Goal: Task Accomplishment & Management: Manage account settings

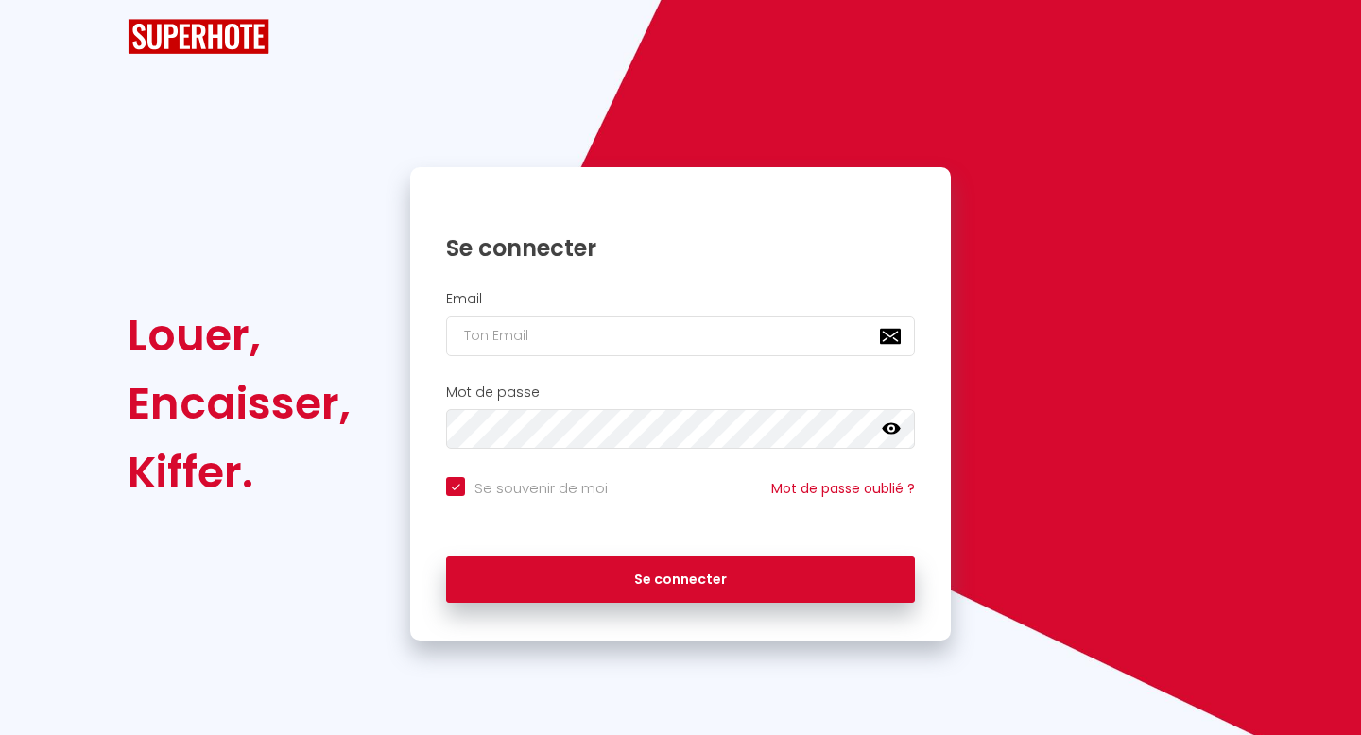
checkbox input "true"
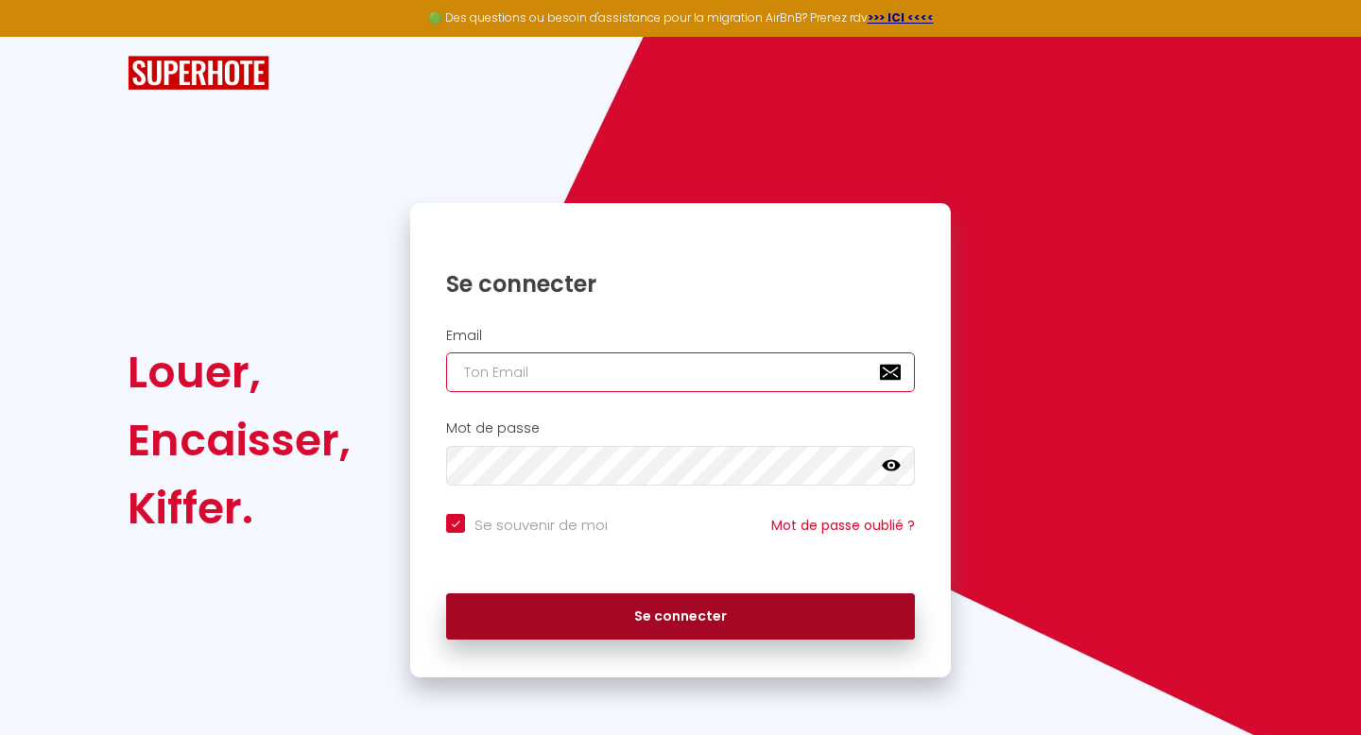
type input "[PERSON_NAME][EMAIL_ADDRESS][PERSON_NAME][DOMAIN_NAME]"
click at [658, 608] on button "Se connecter" at bounding box center [680, 616] width 469 height 47
checkbox input "true"
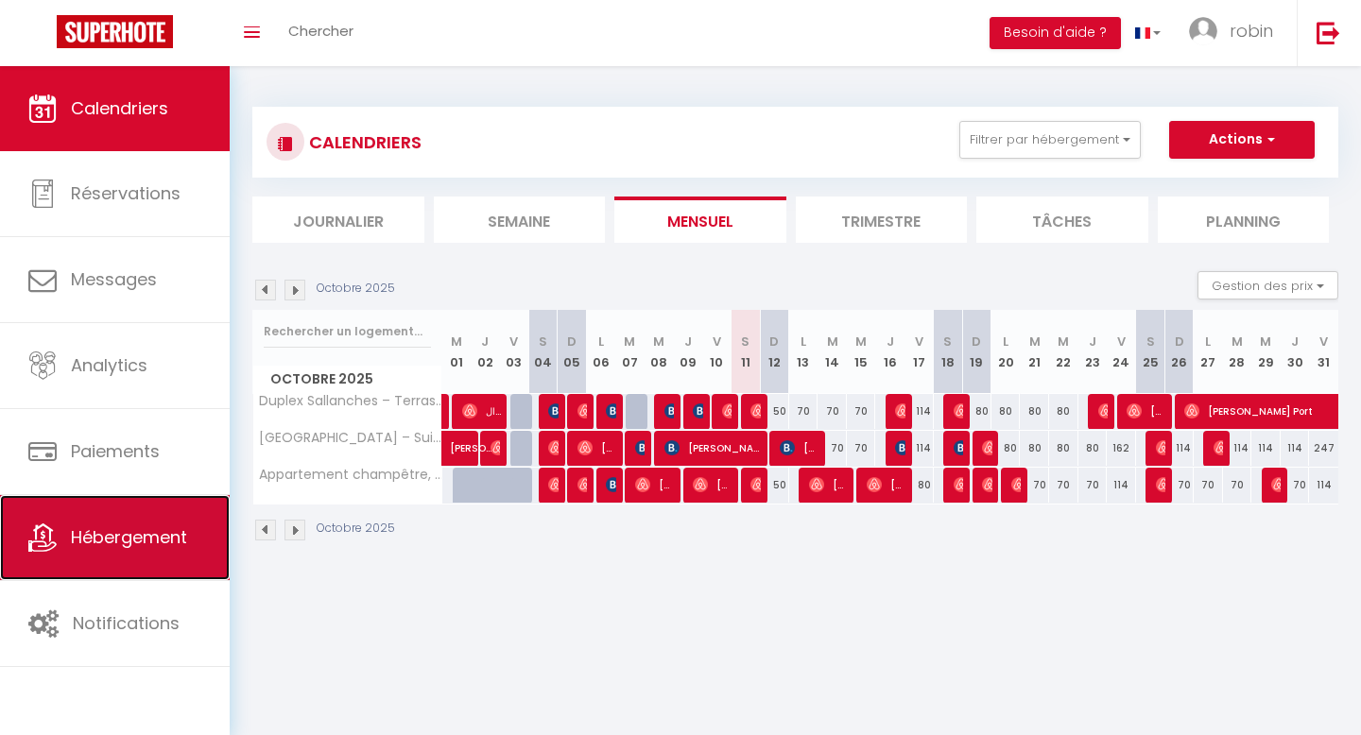
click at [130, 539] on span "Hébergement" at bounding box center [129, 537] width 116 height 24
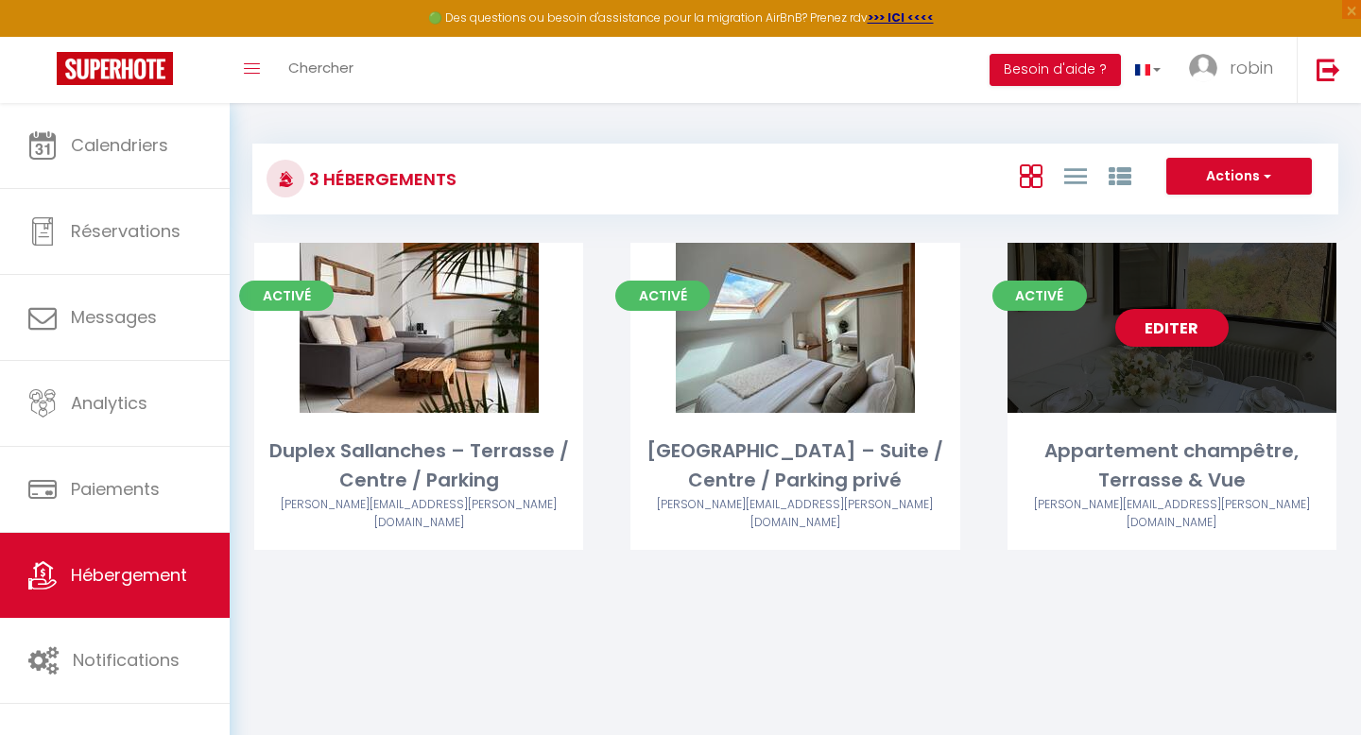
click at [1173, 375] on div "Editer" at bounding box center [1171, 328] width 329 height 170
select select "3"
select select "2"
select select "1"
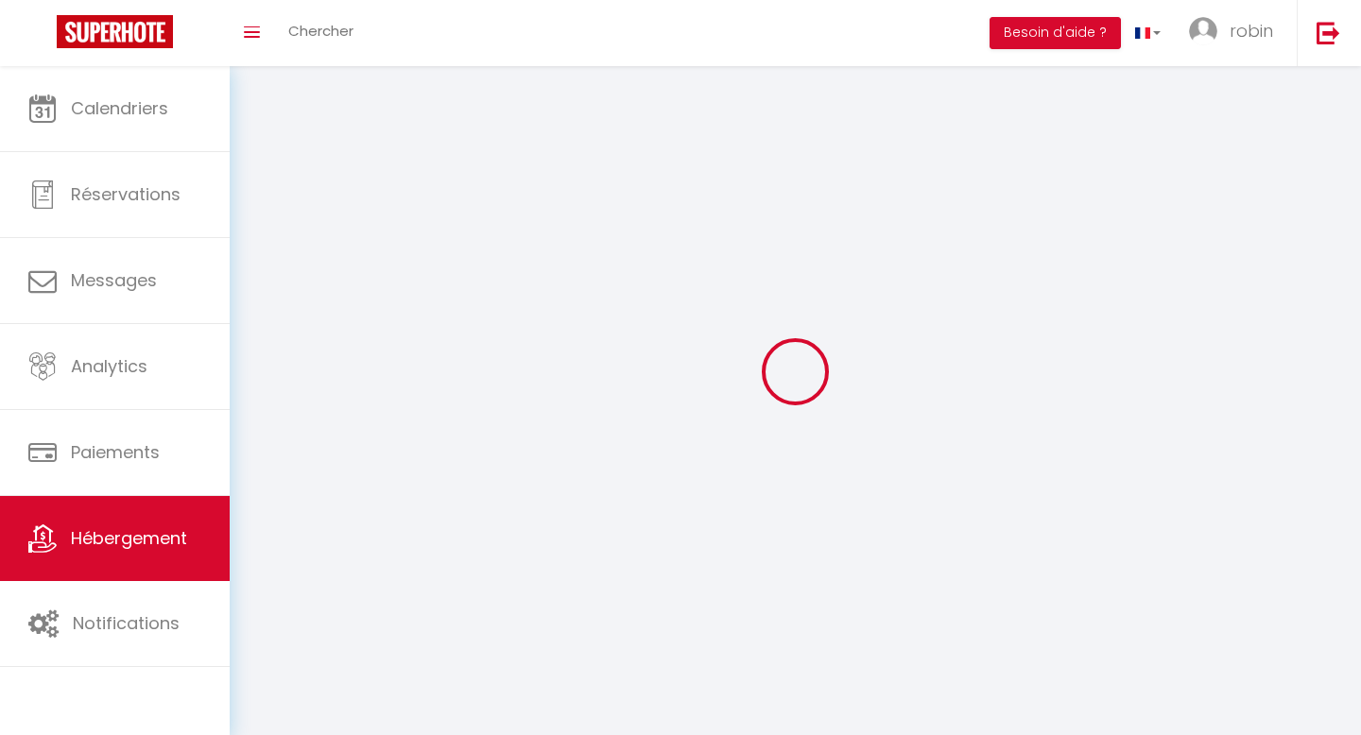
select select
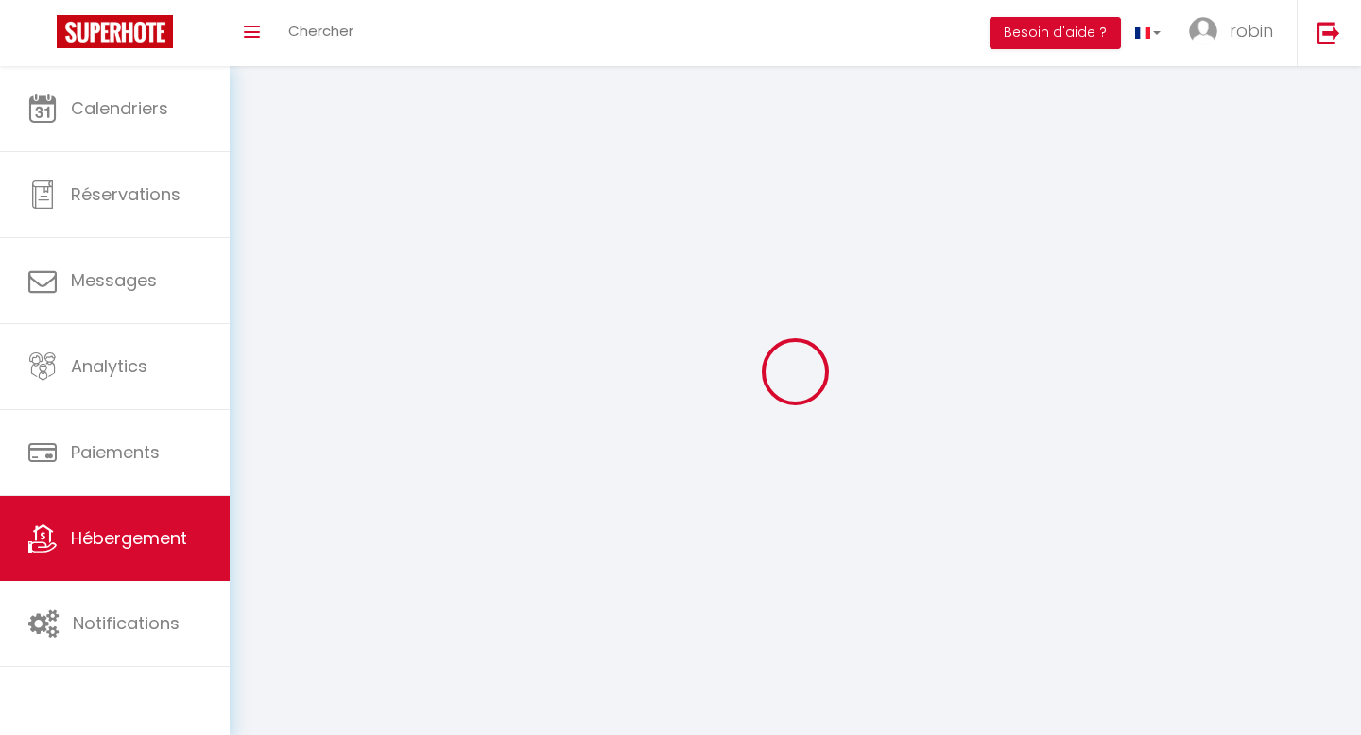
select select
checkbox input "false"
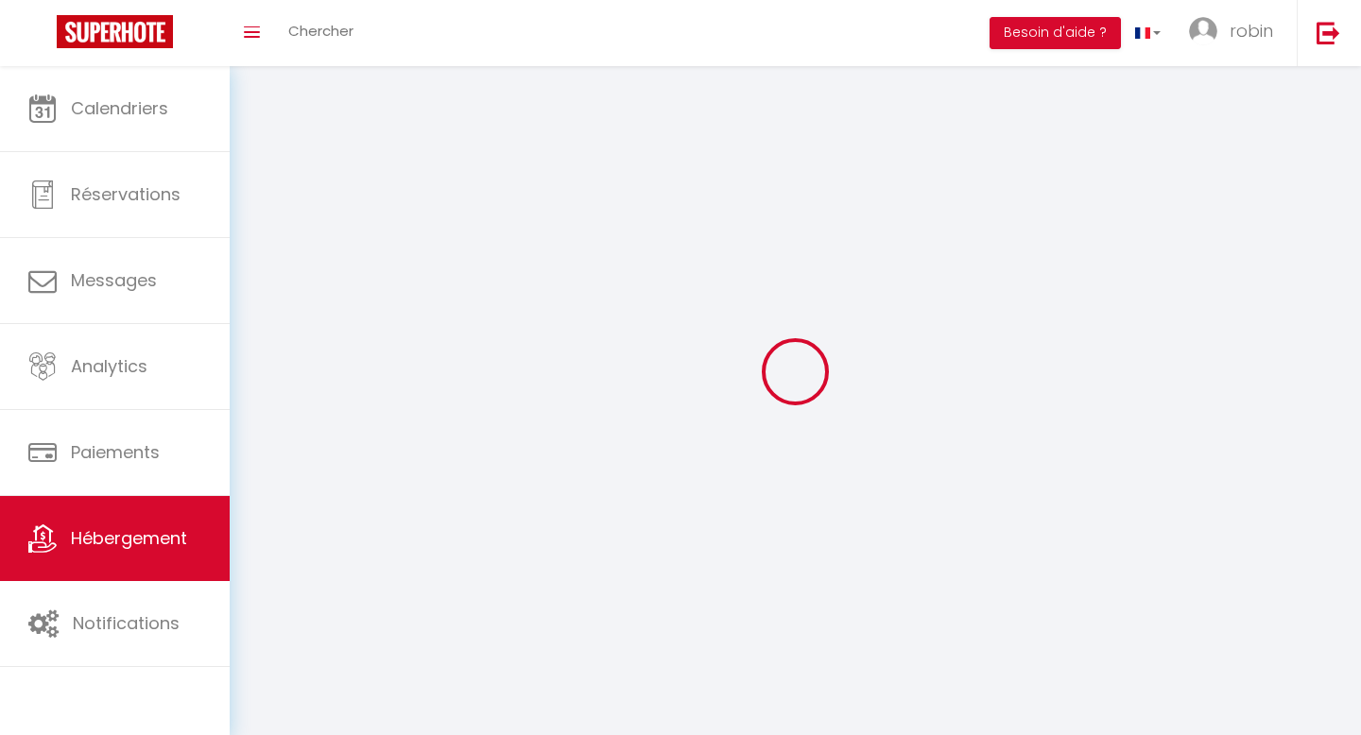
select select
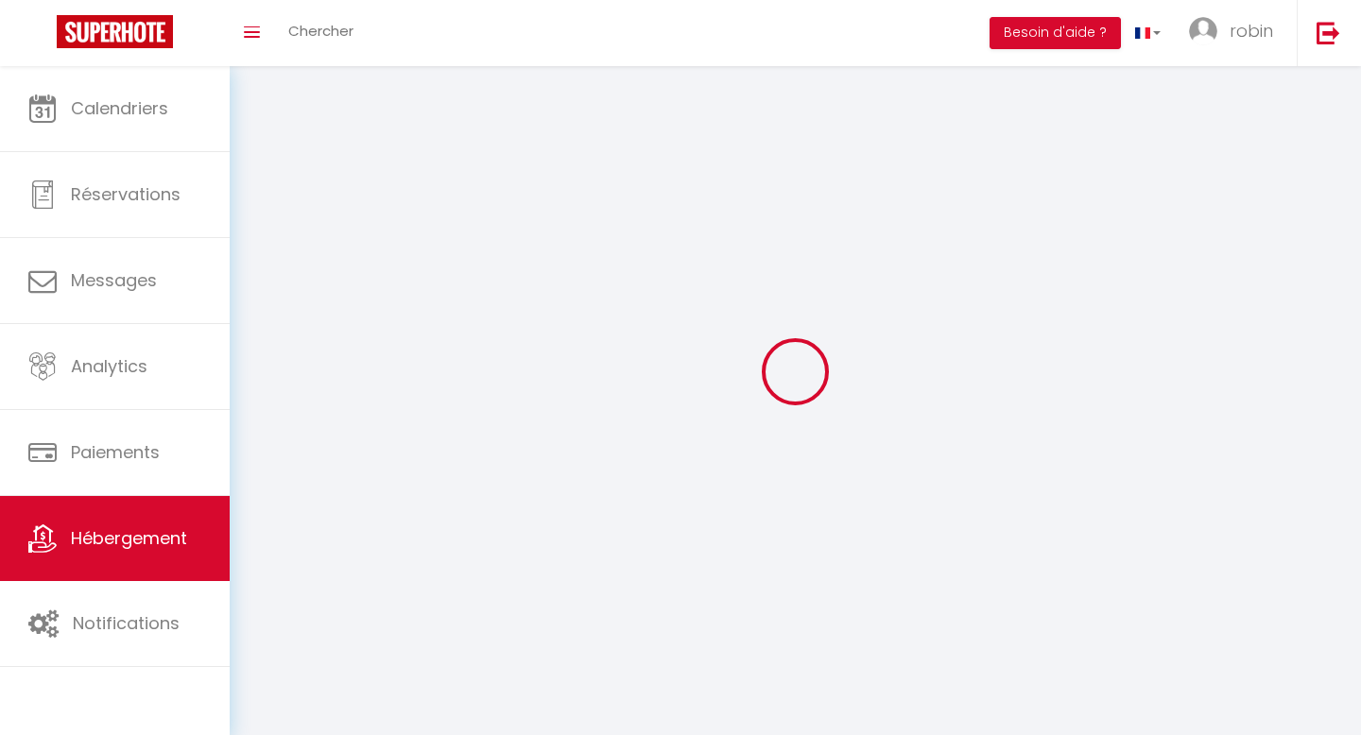
select select
checkbox input "false"
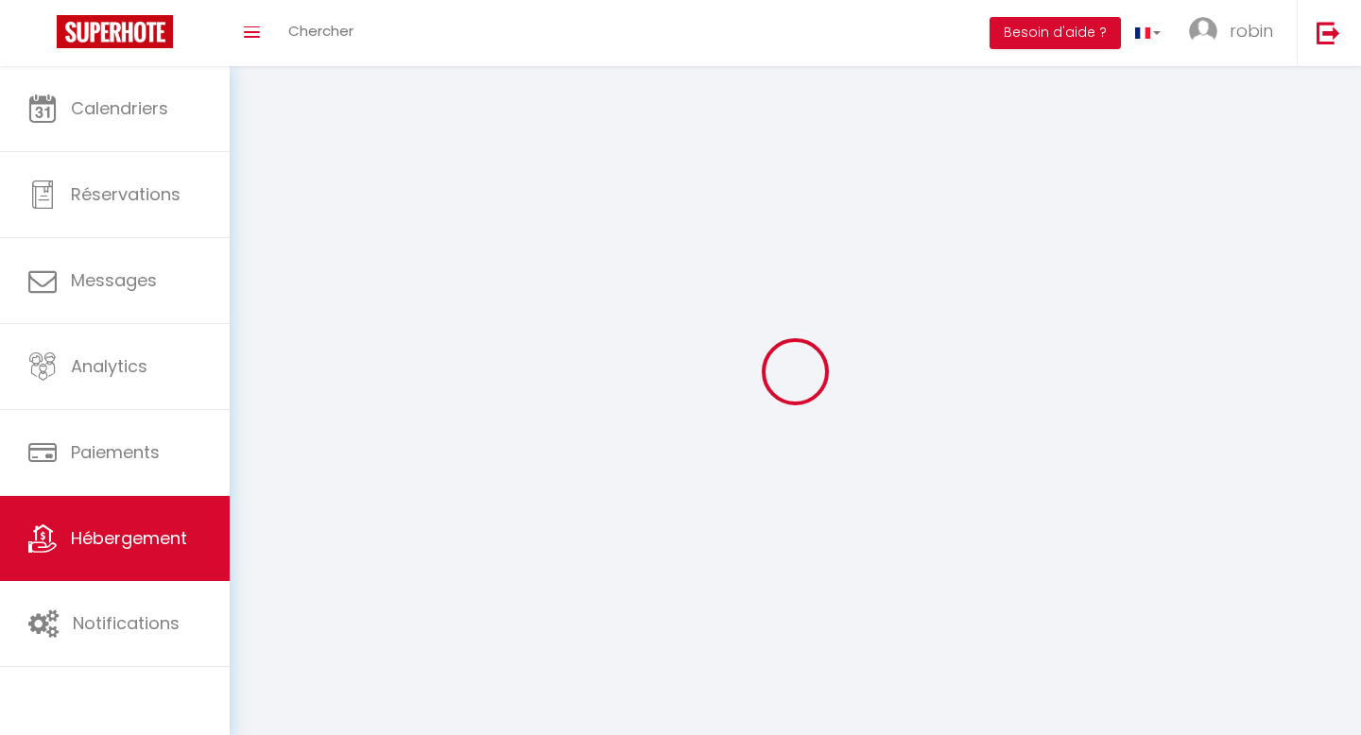
checkbox input "false"
select select
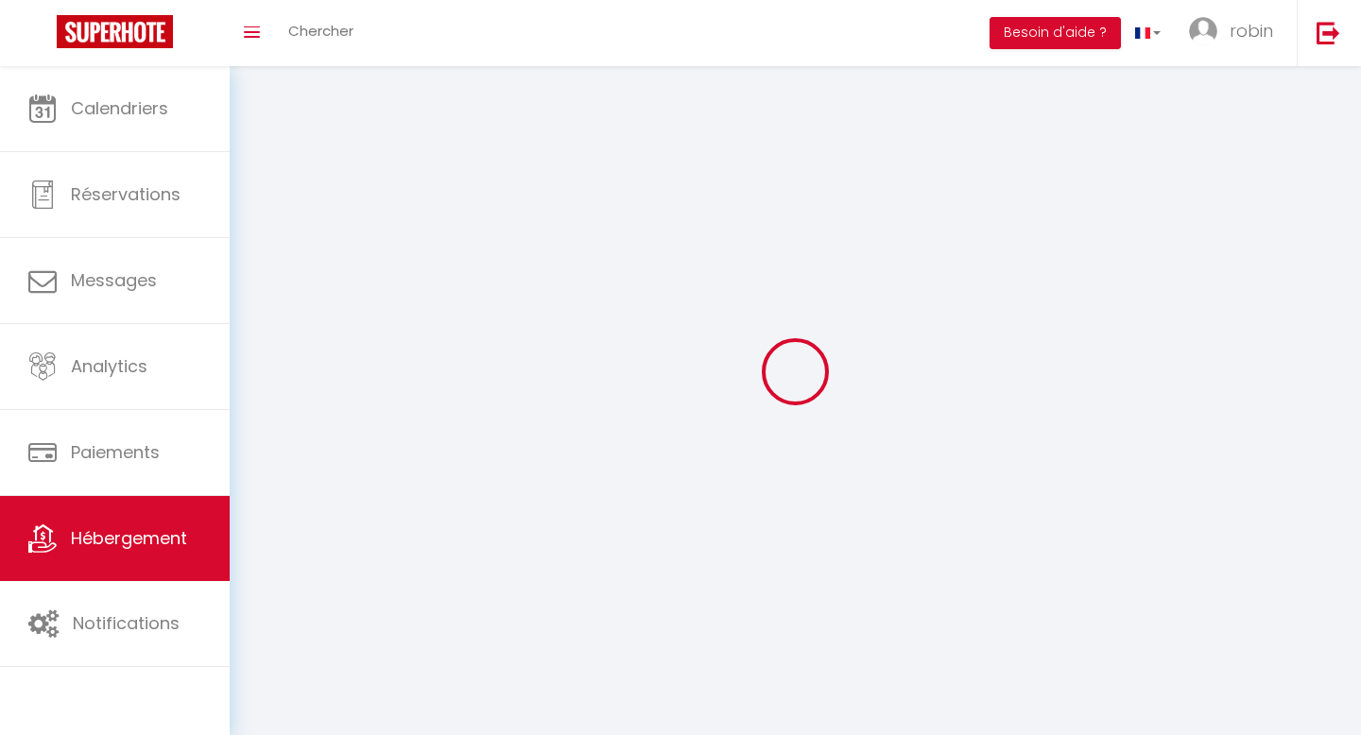
select select
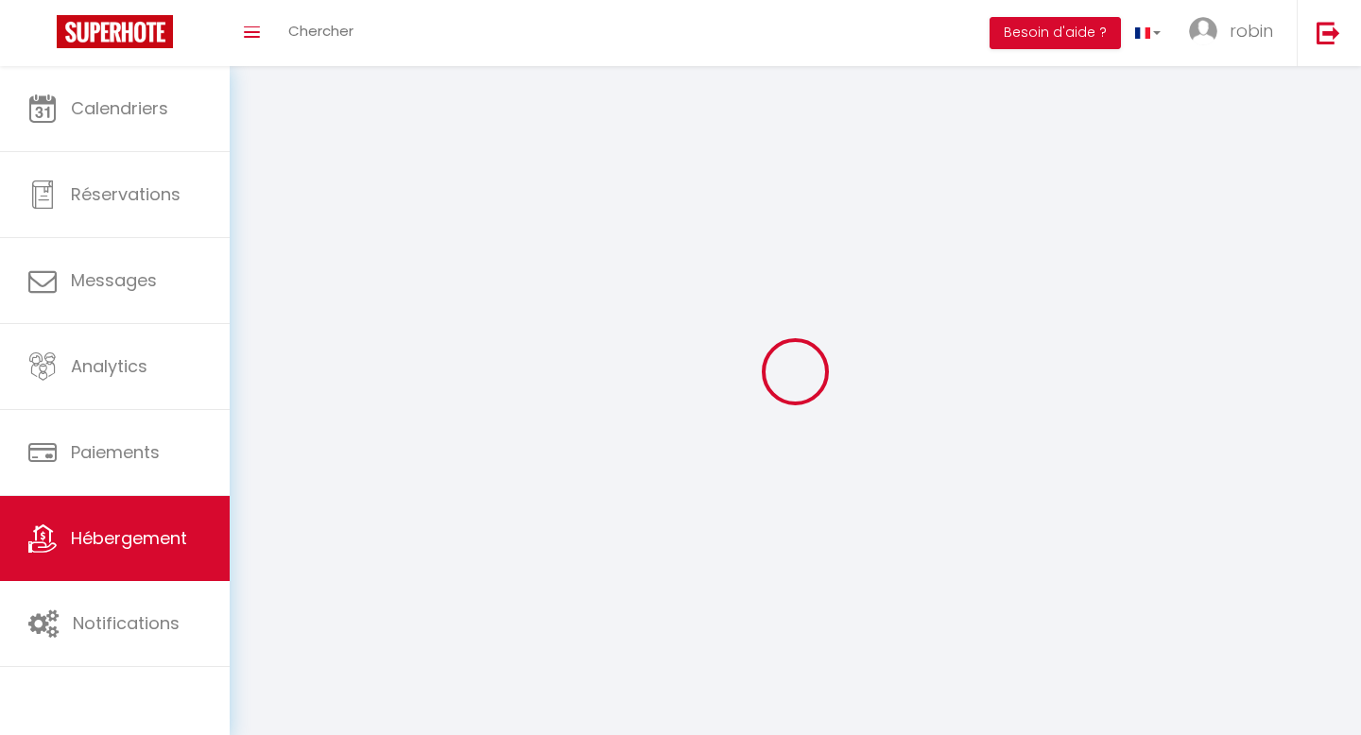
checkbox input "false"
select select
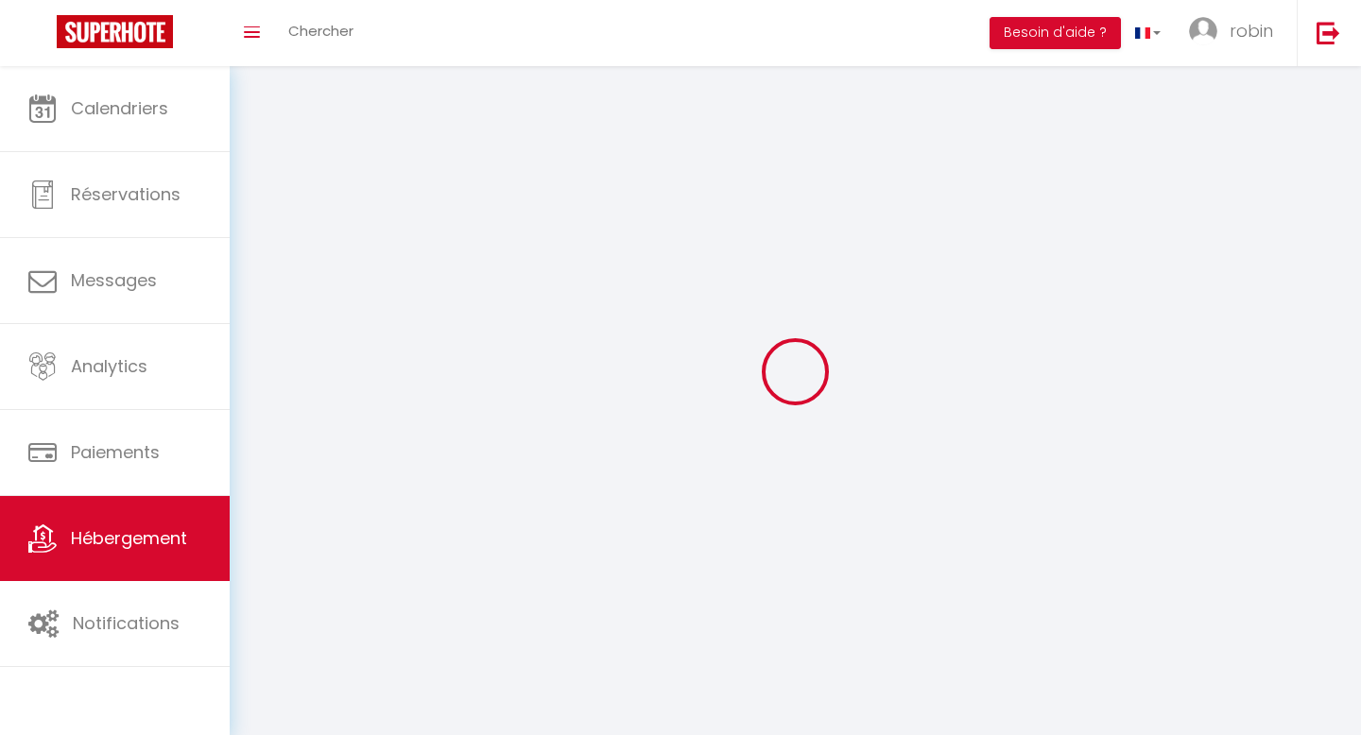
select select
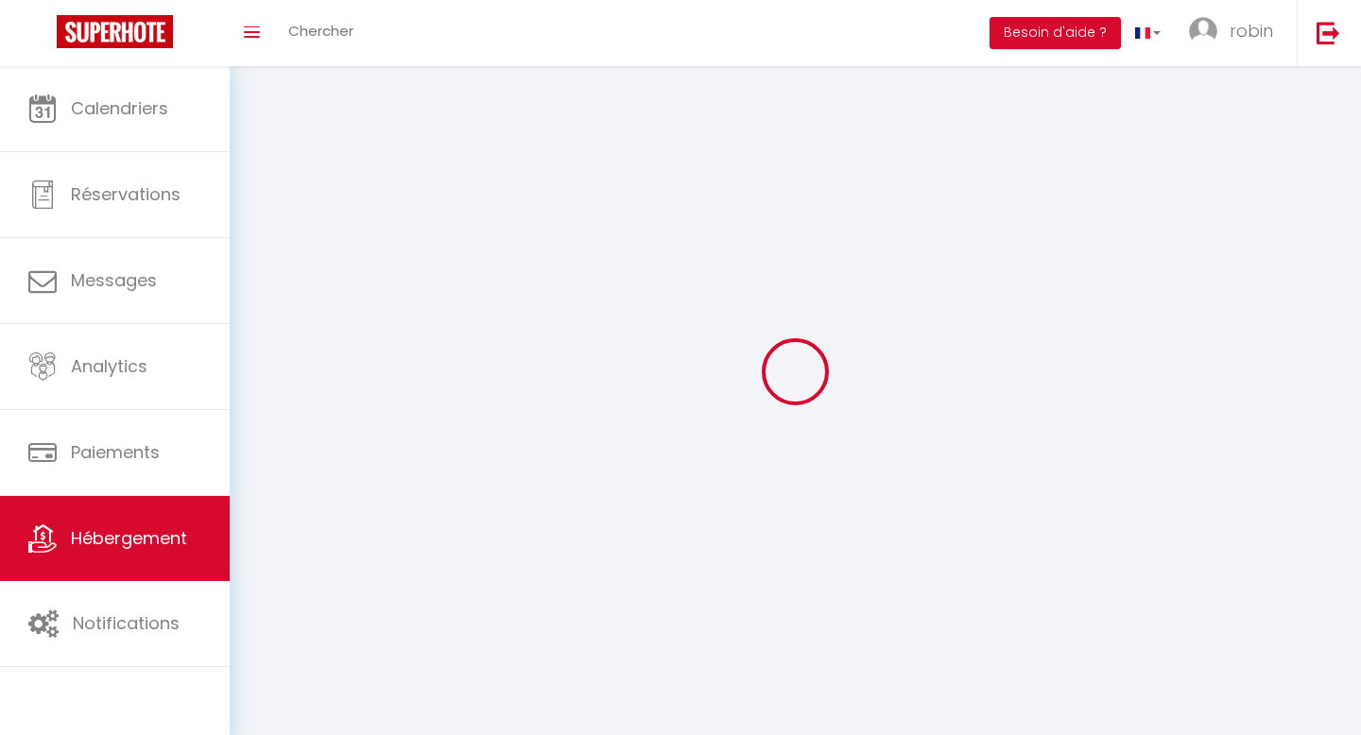
select select
checkbox input "false"
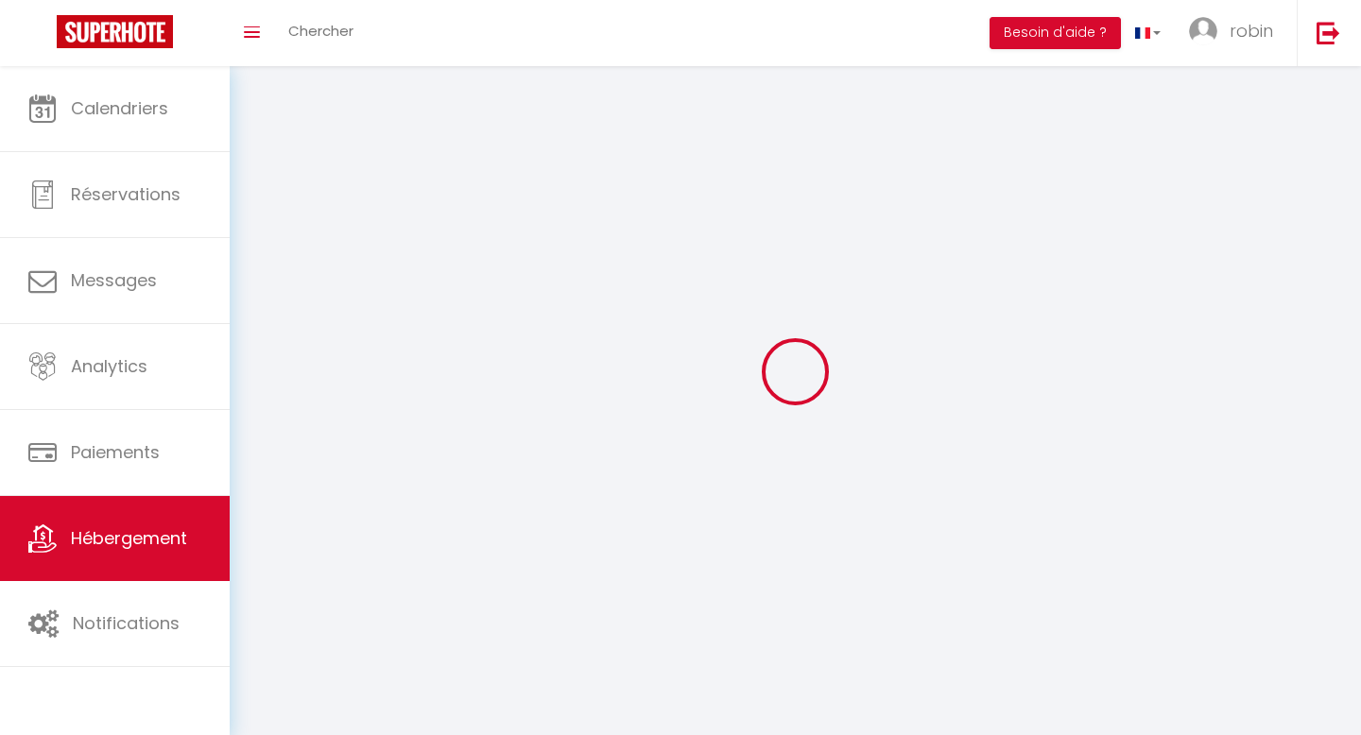
checkbox input "false"
select select
select select "1"
select select "28"
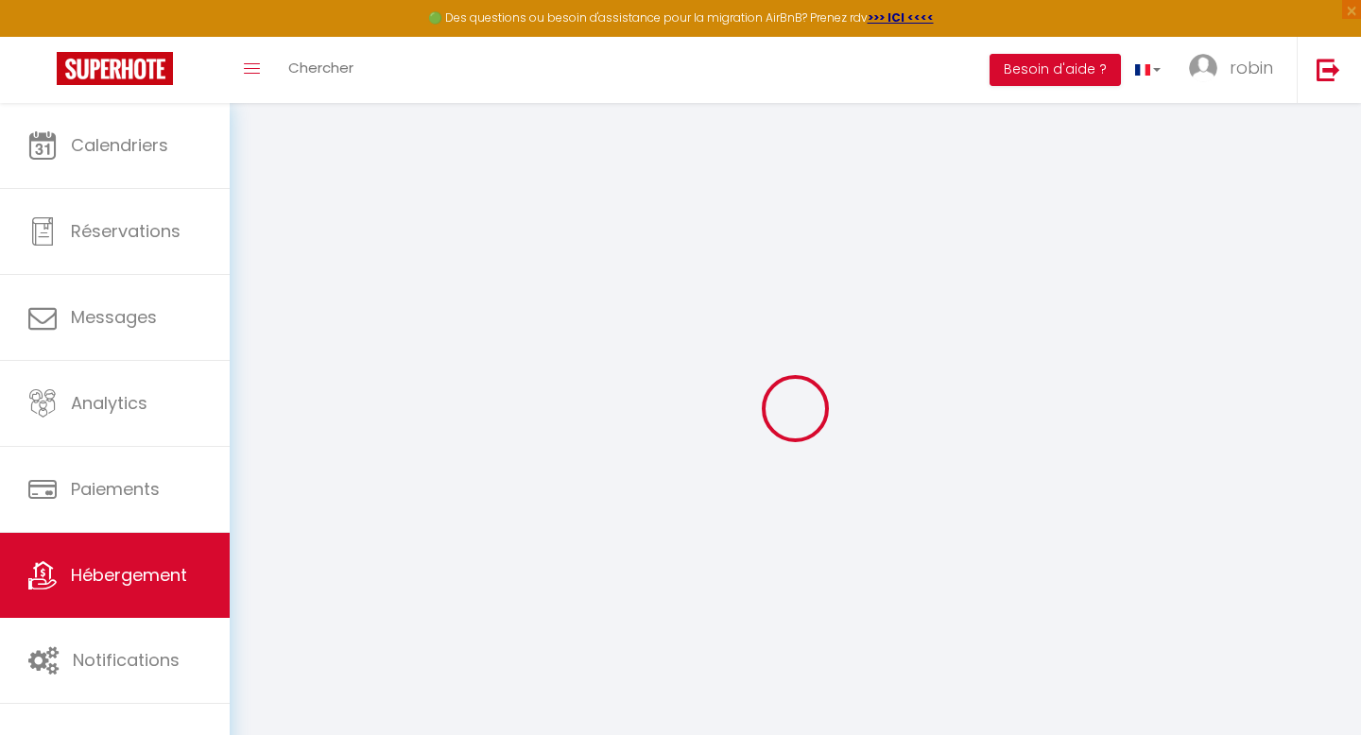
select select
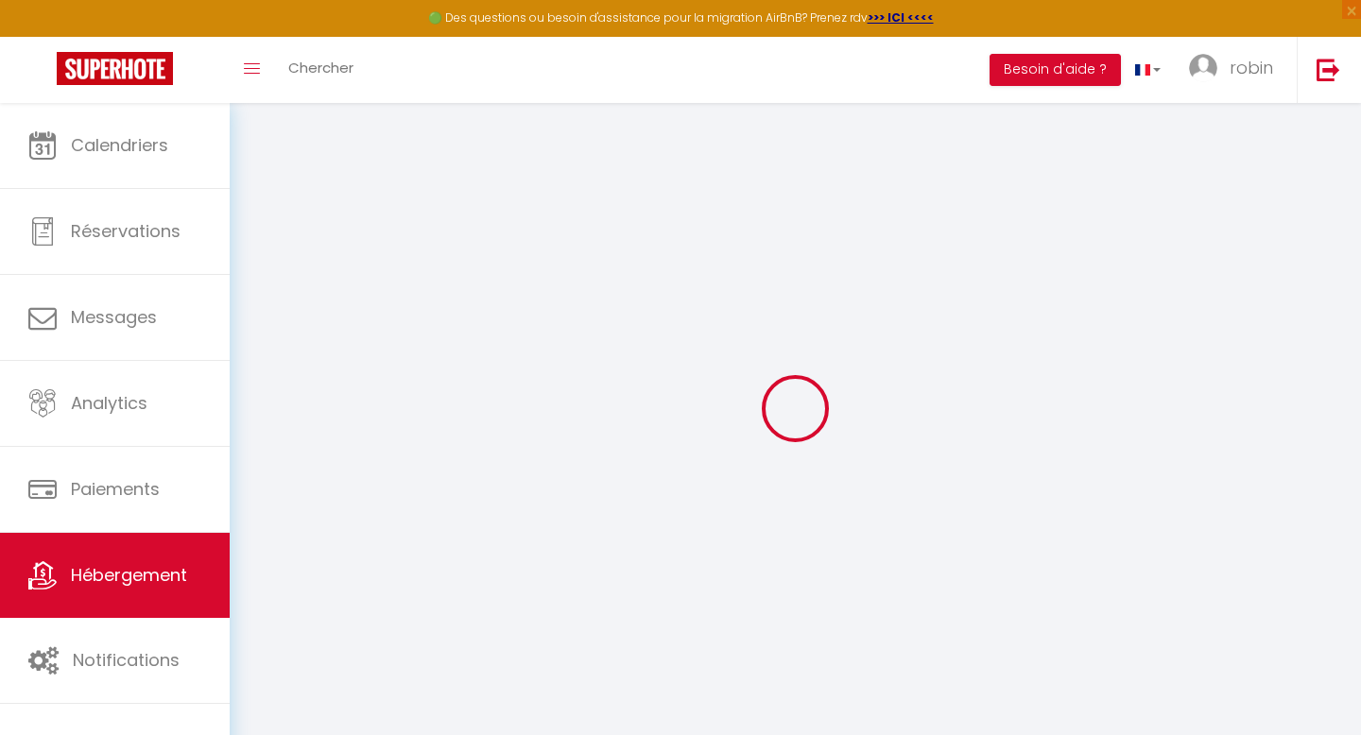
select select
checkbox input "false"
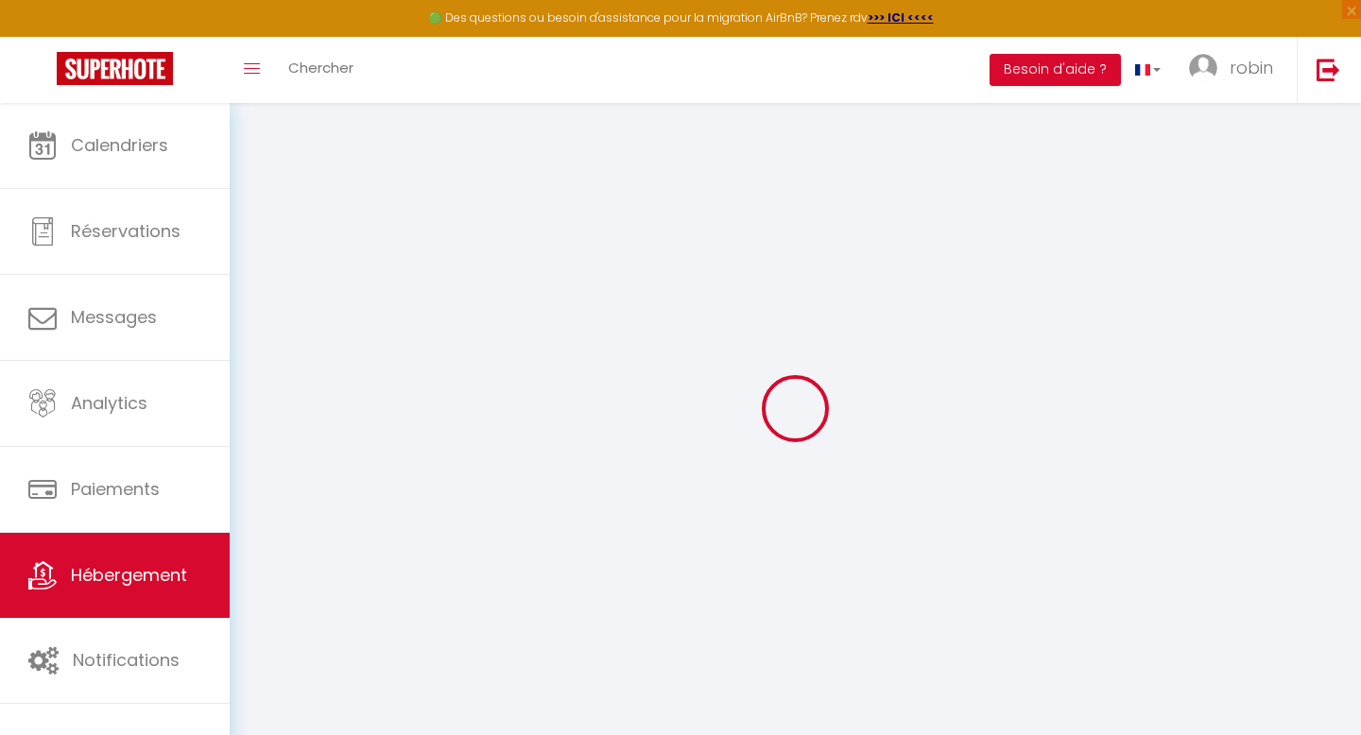
select select
type input "Appartement champêtre, Terrasse & Vue"
type input "robin"
type input "[PERSON_NAME]"
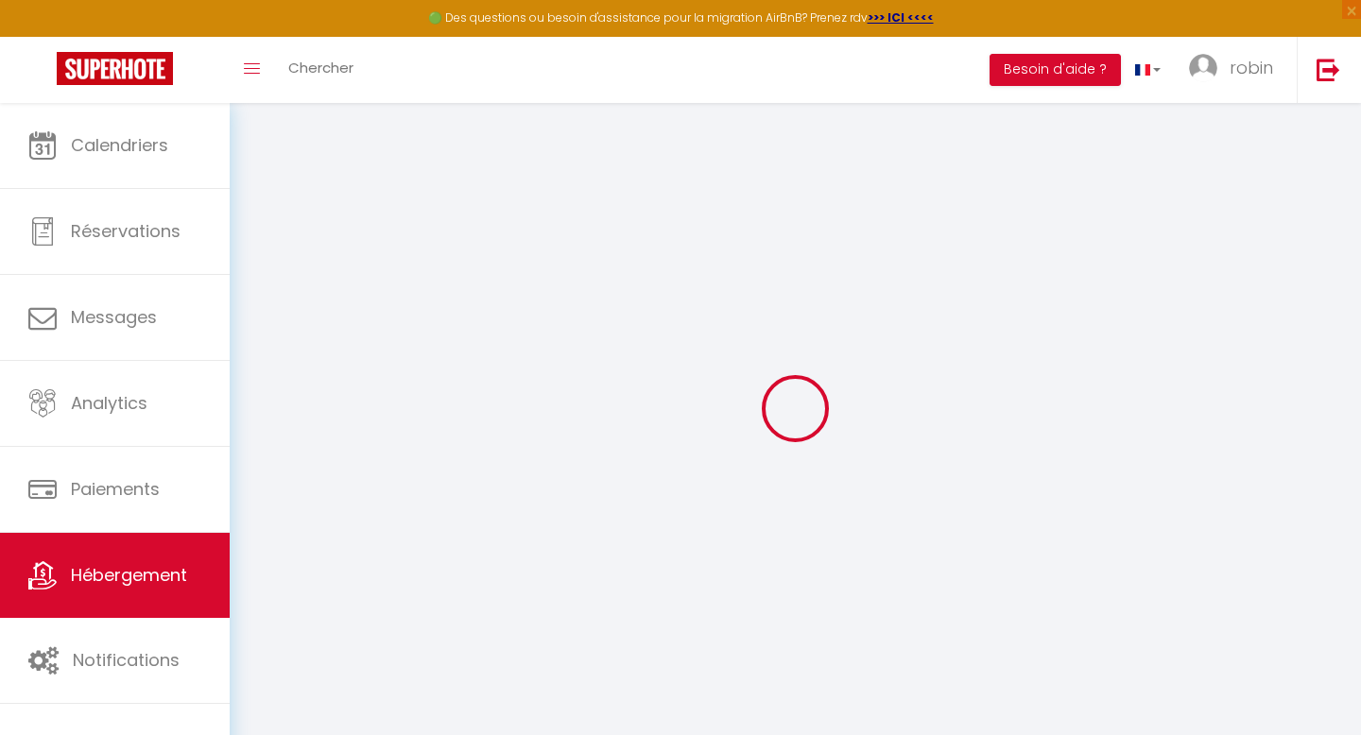
type input "[STREET_ADDRESS][PERSON_NAME]"
type input "74700"
type input "Sallanches"
select select "8"
select select "2"
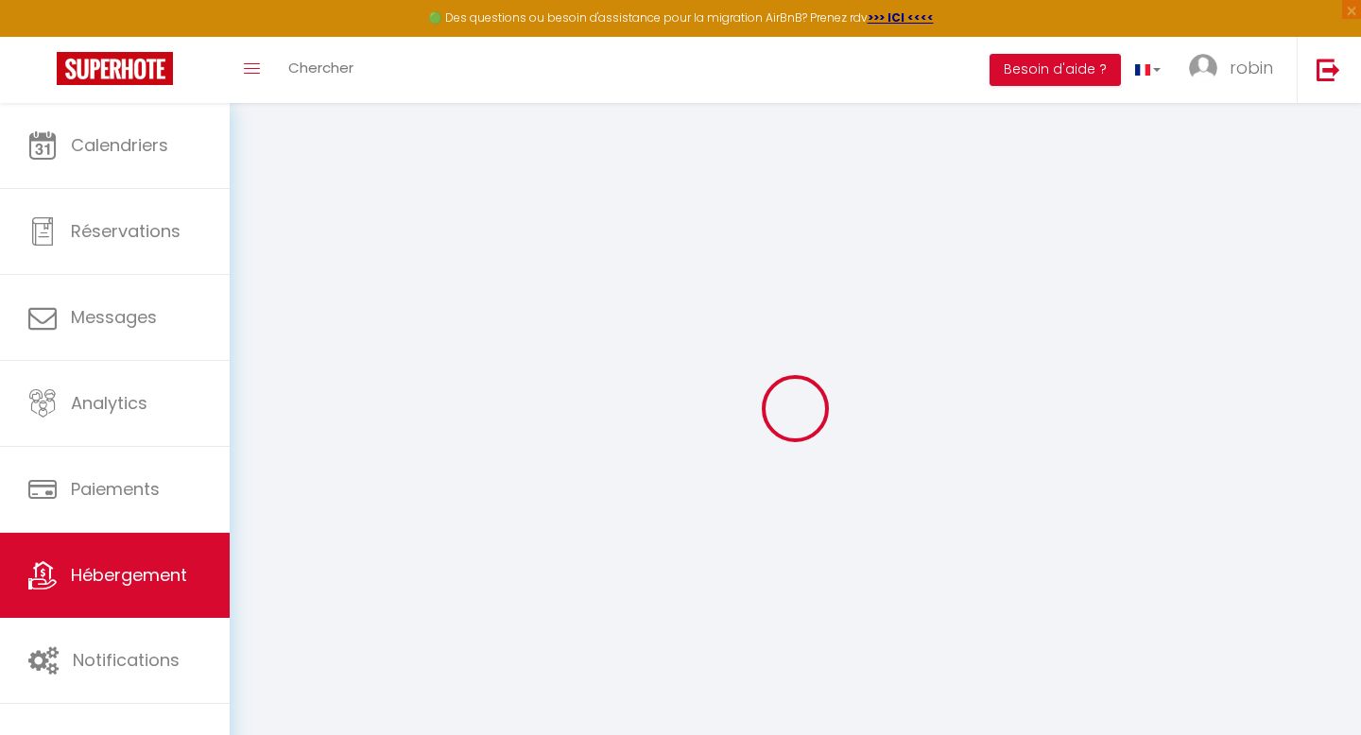
type input "75"
type input "1"
type input "0"
select select
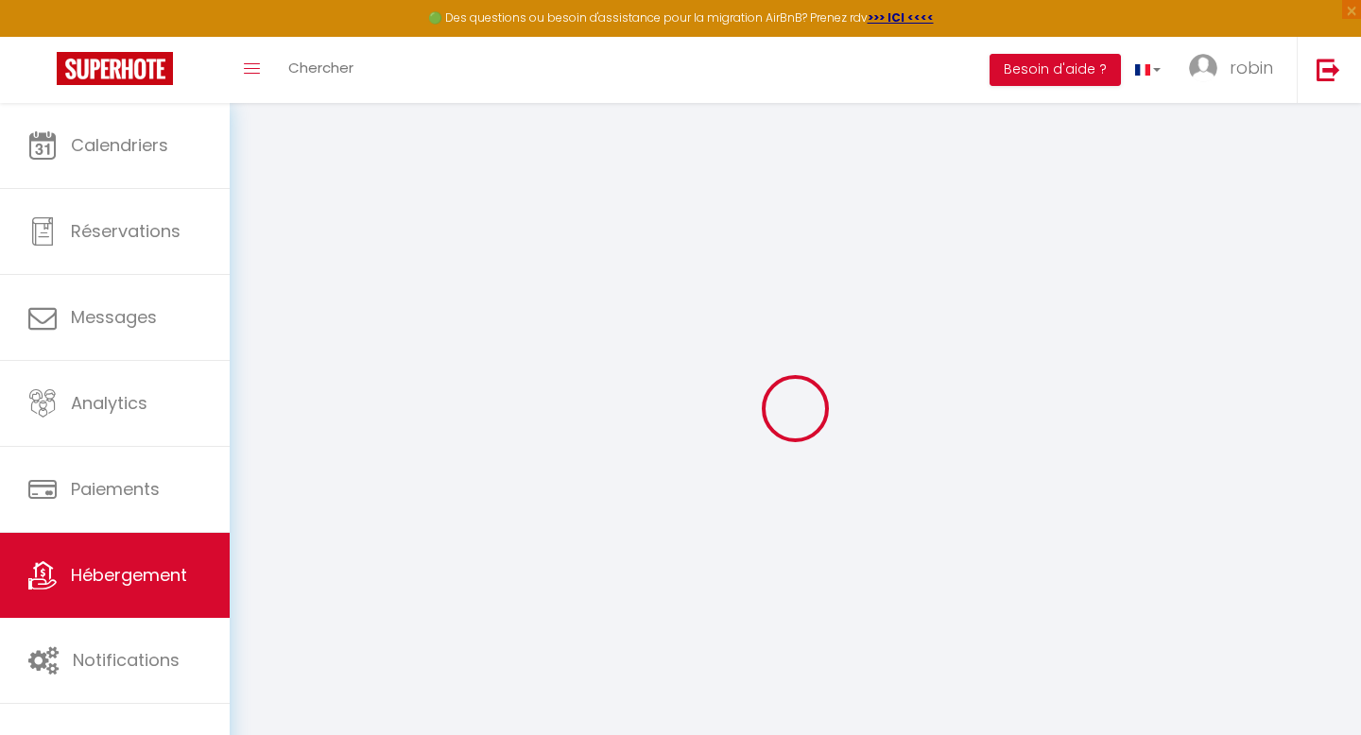
select select
type input "[STREET_ADDRESS]"
type input "74700"
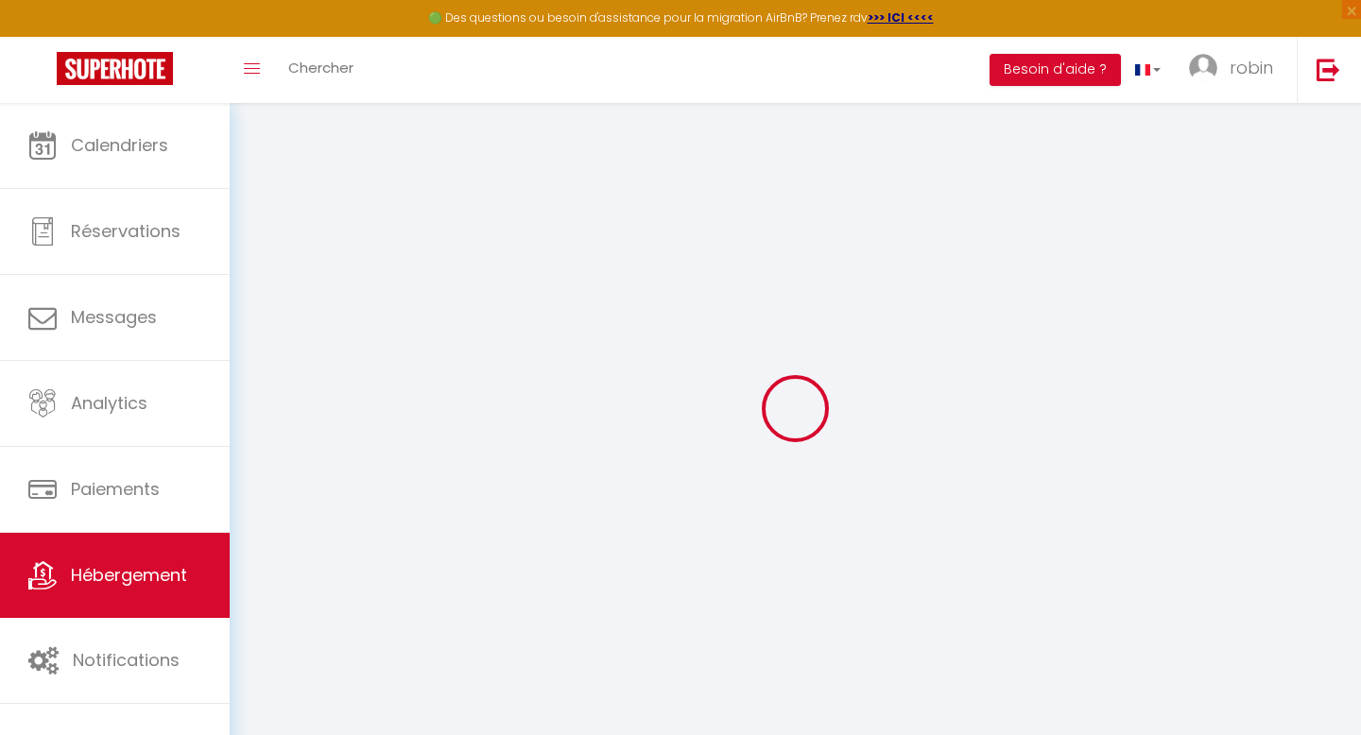
type input "Domancy"
type input "[PERSON_NAME][EMAIL_ADDRESS][PERSON_NAME][DOMAIN_NAME]"
select select
checkbox input "false"
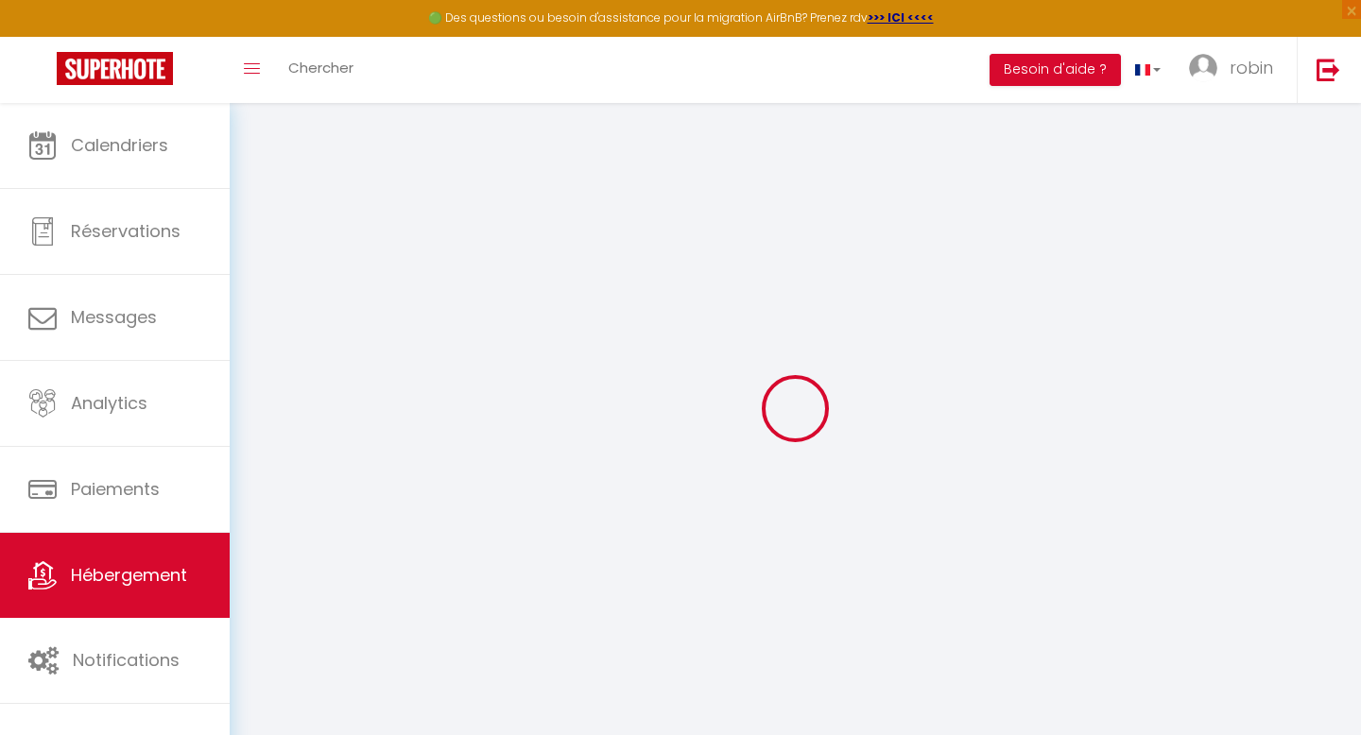
checkbox input "false"
radio input "true"
select select
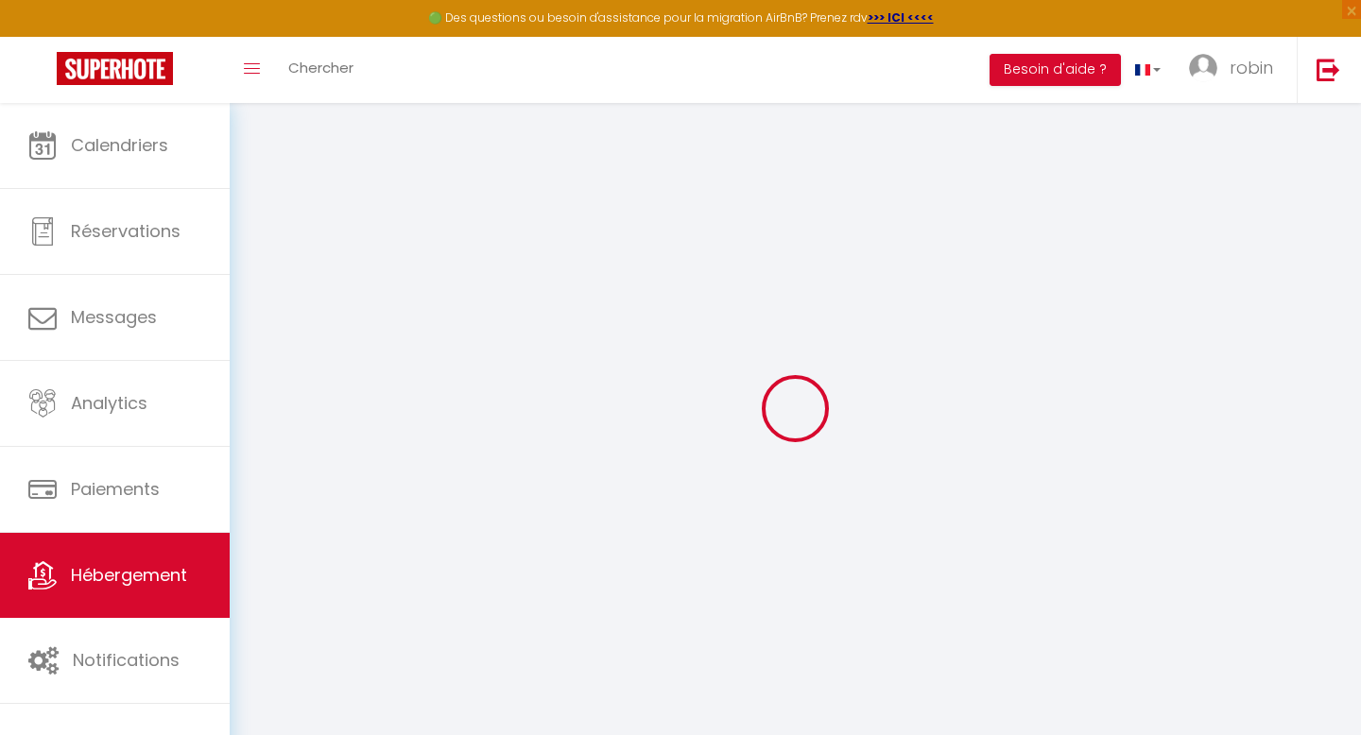
type input "-0.41000000000000003"
type input "0"
select select
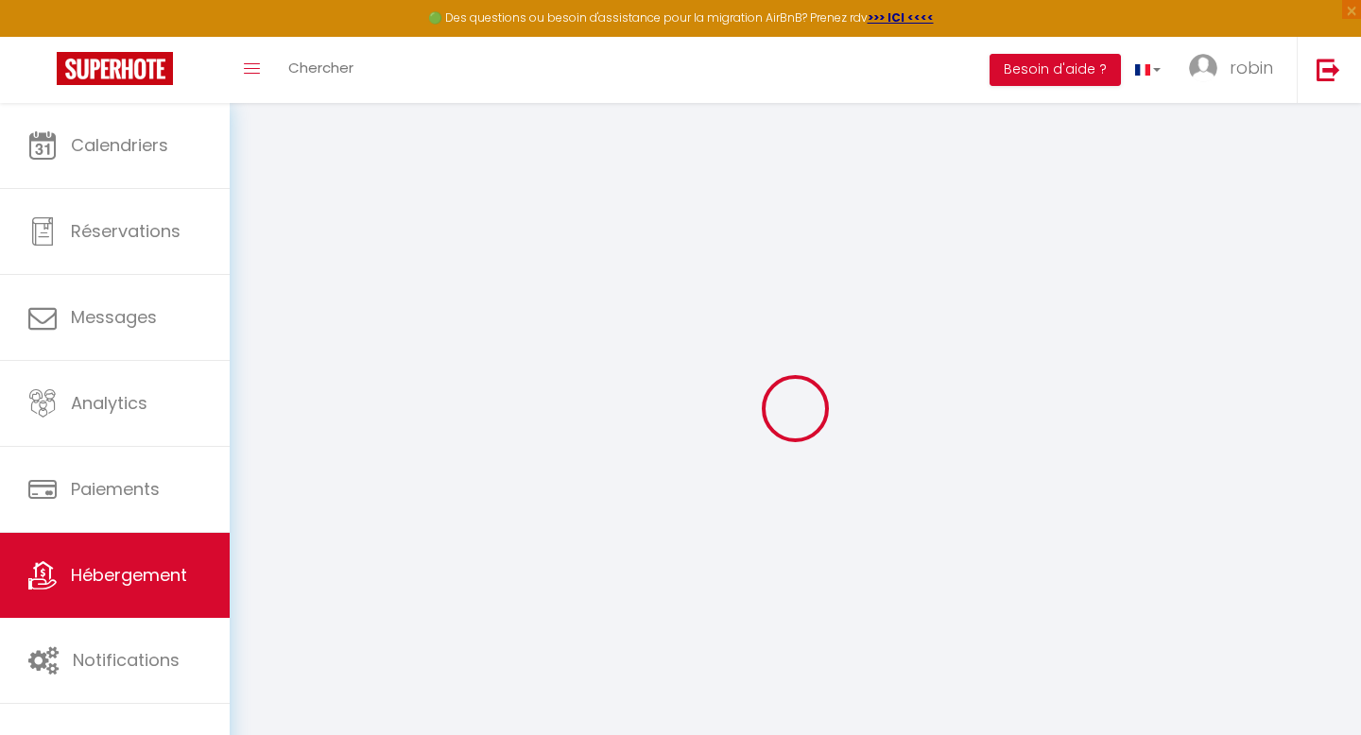
select select
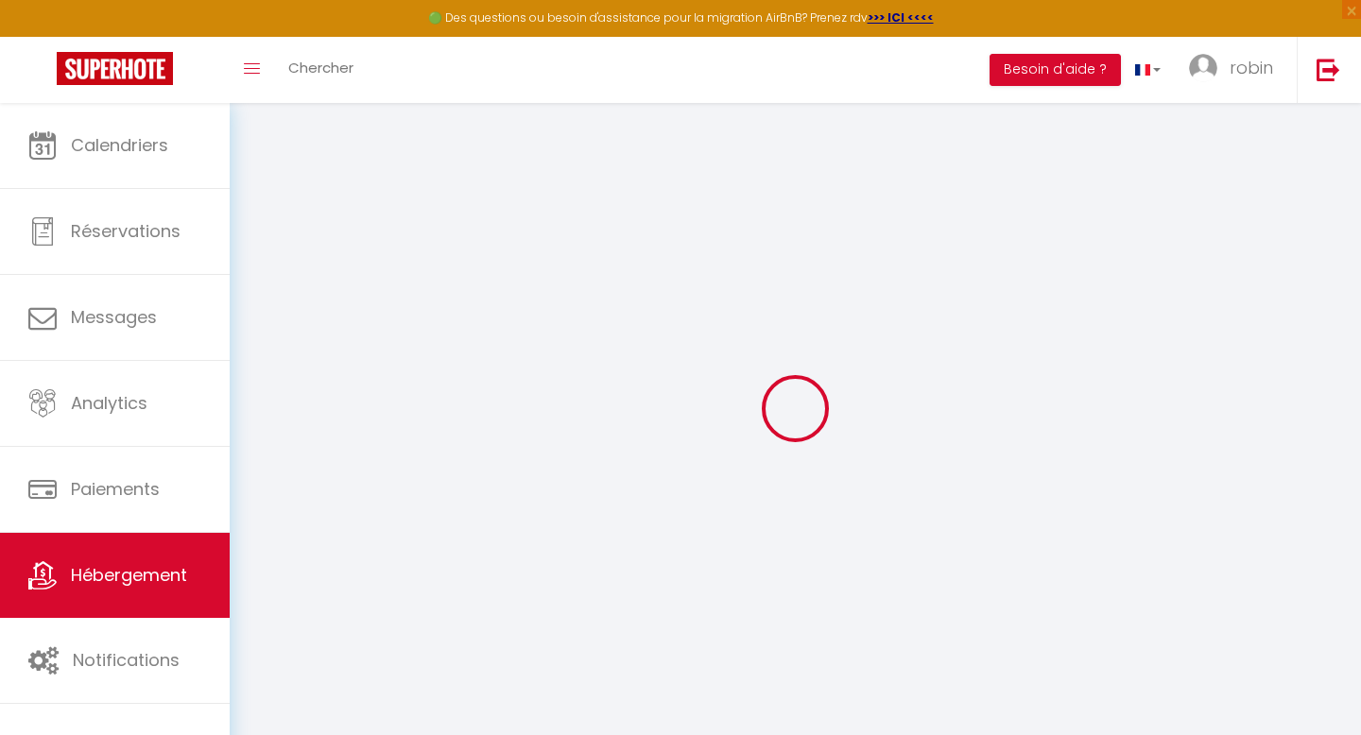
checkbox input "false"
select select
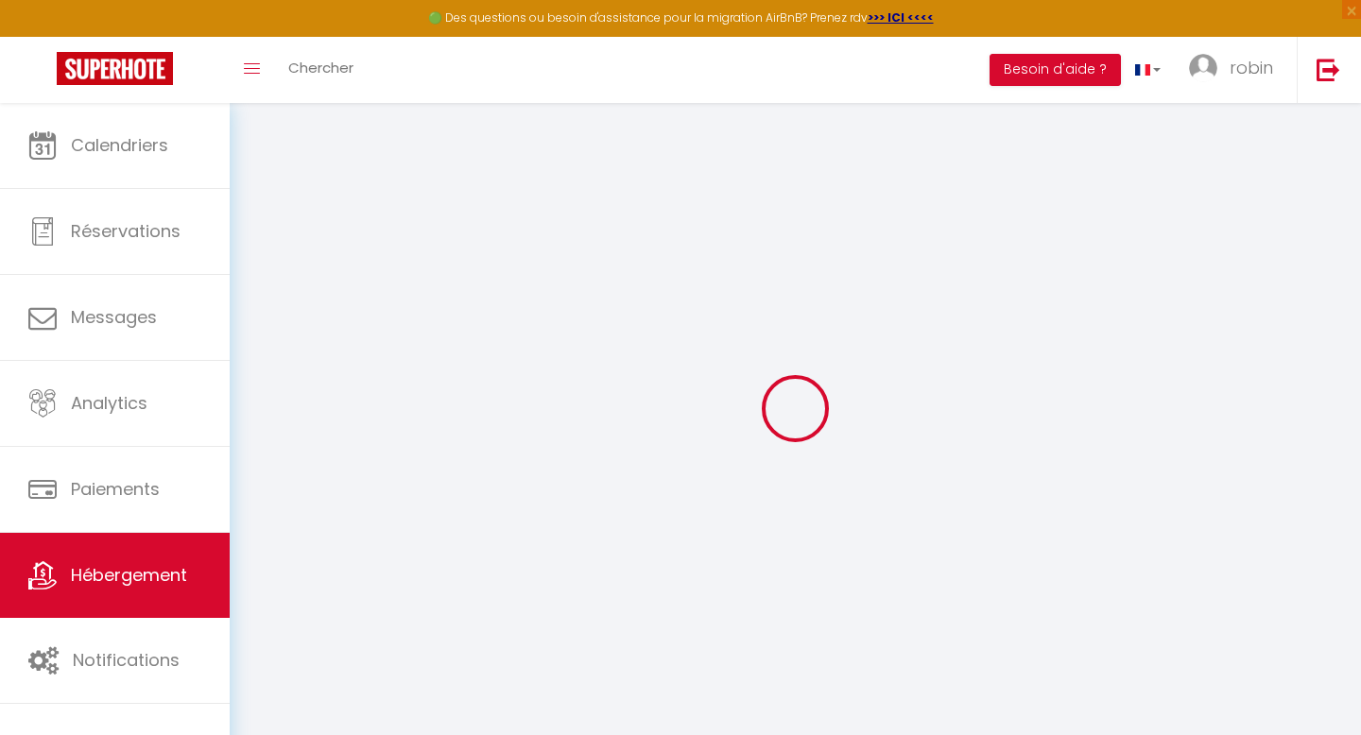
select select
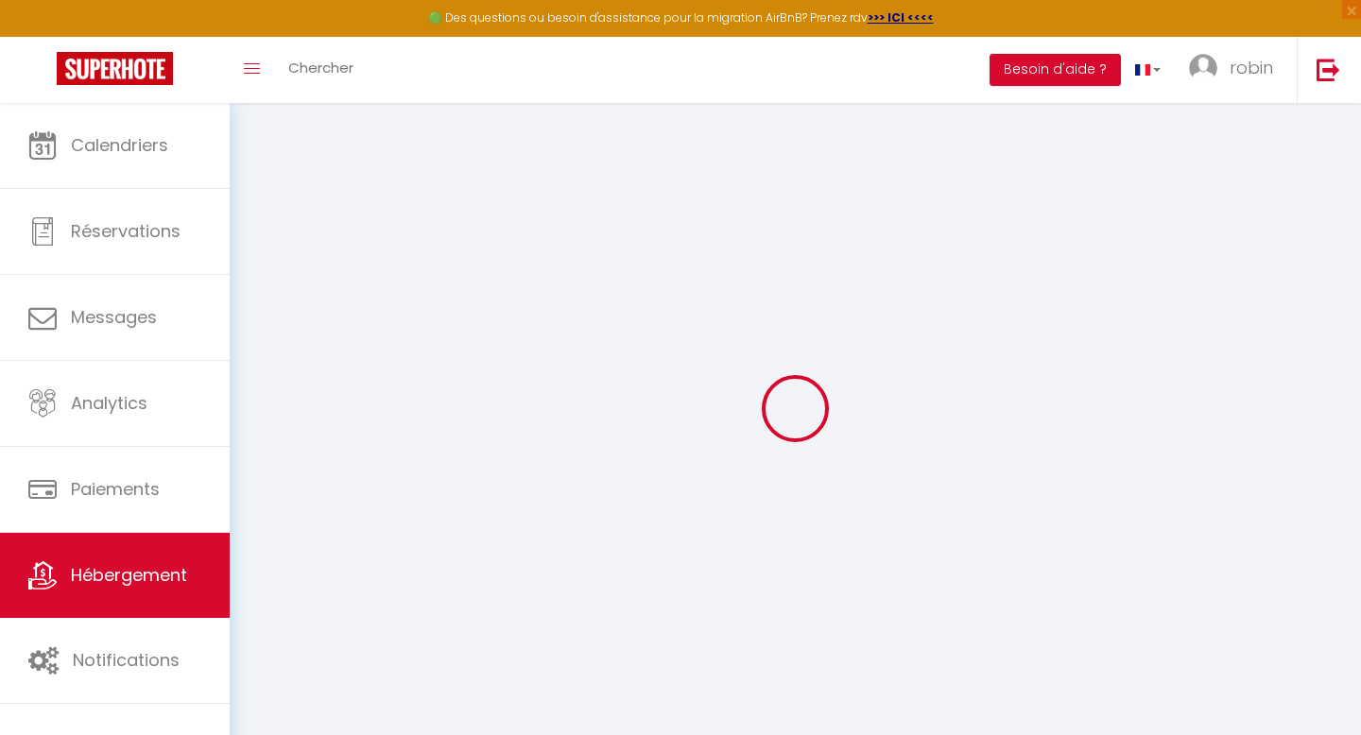
checkbox input "false"
select select
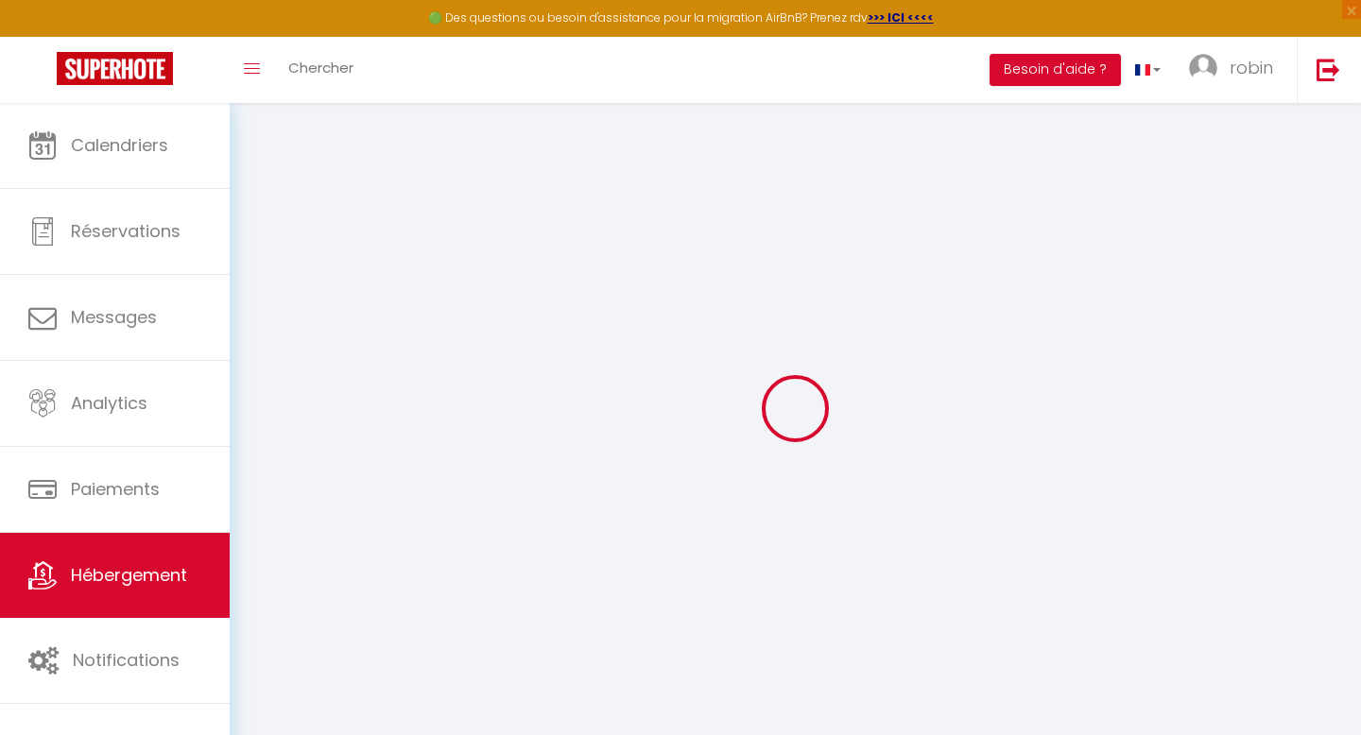
checkbox input "false"
select select
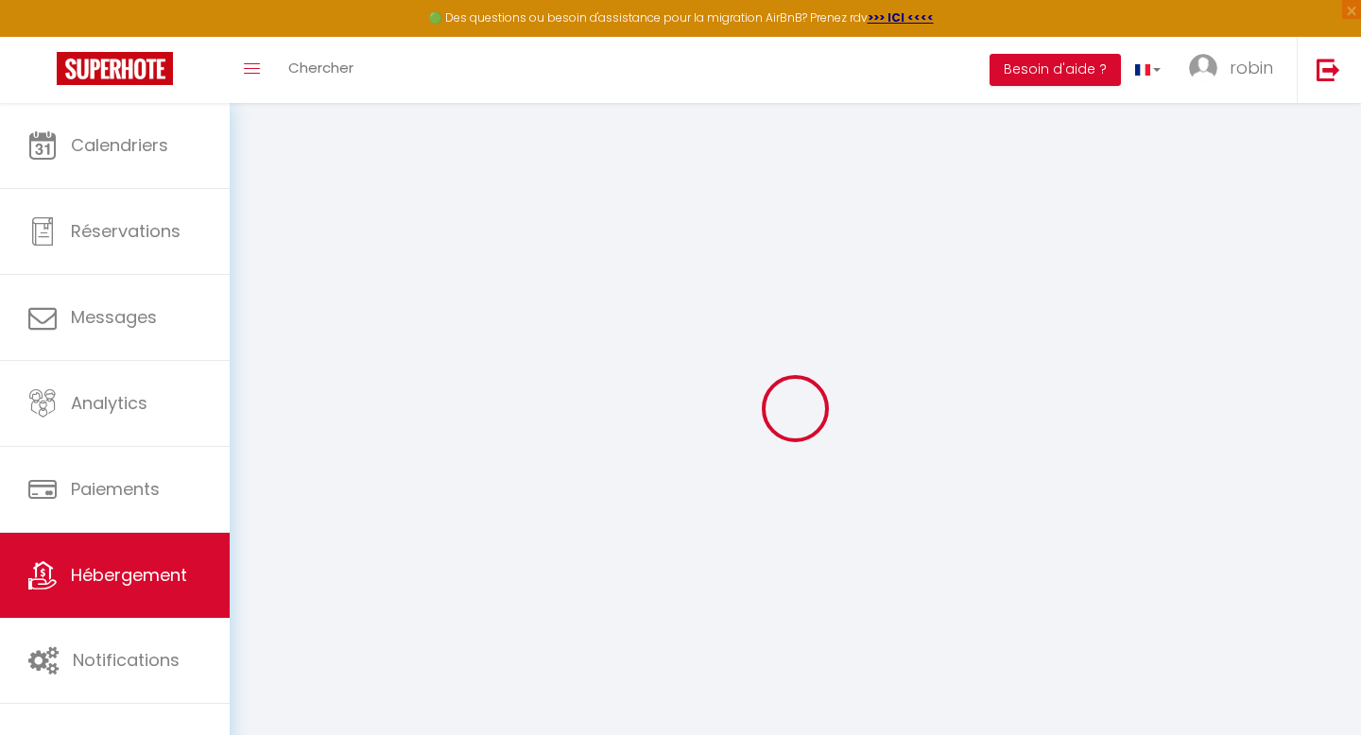
checkbox input "false"
select select
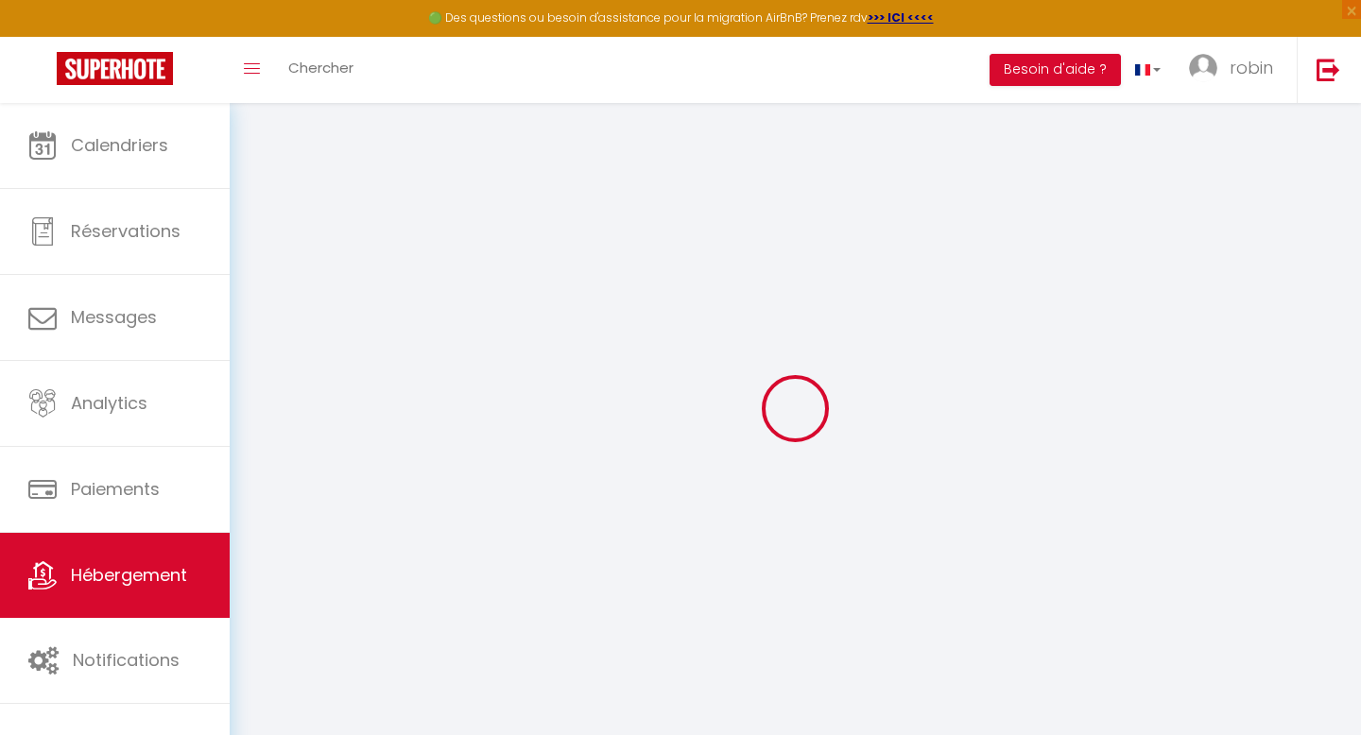
checkbox input "false"
select select "16:00"
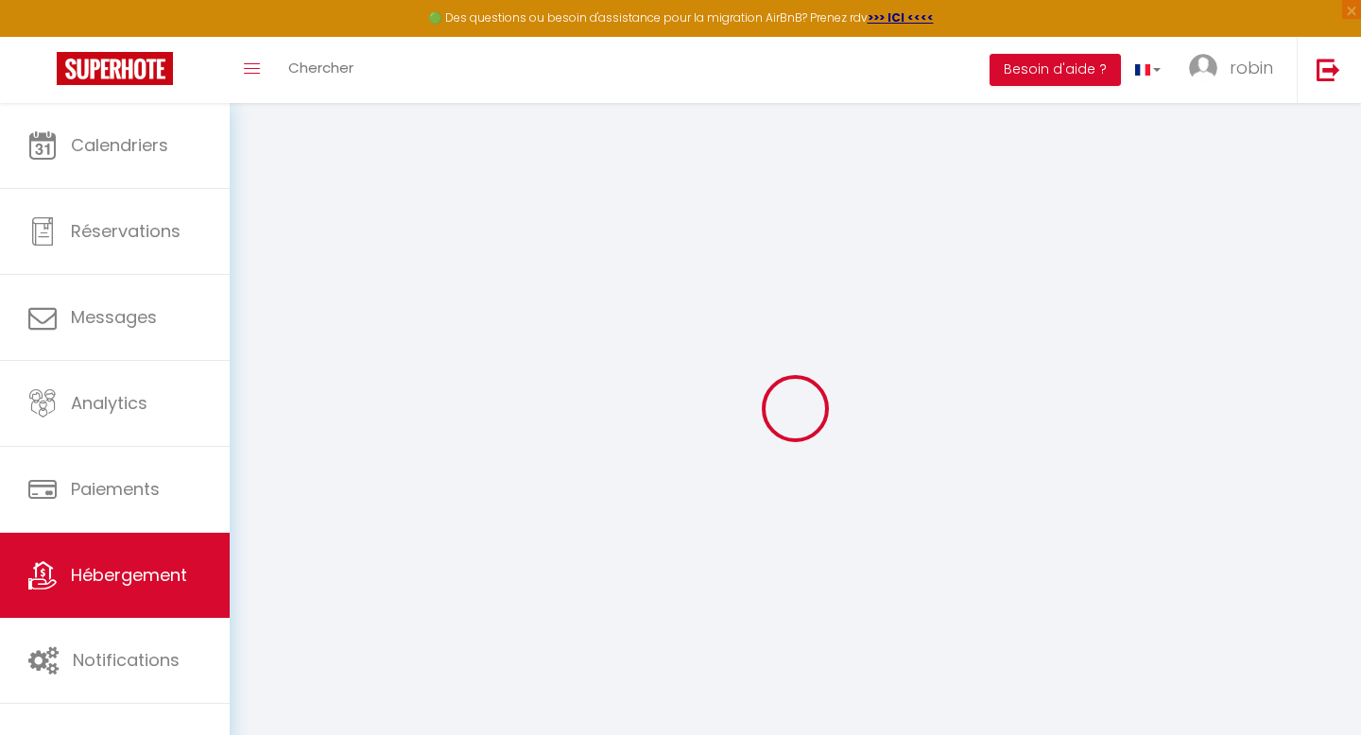
select select "16:00"
select select "11:00"
select select "30"
select select "120"
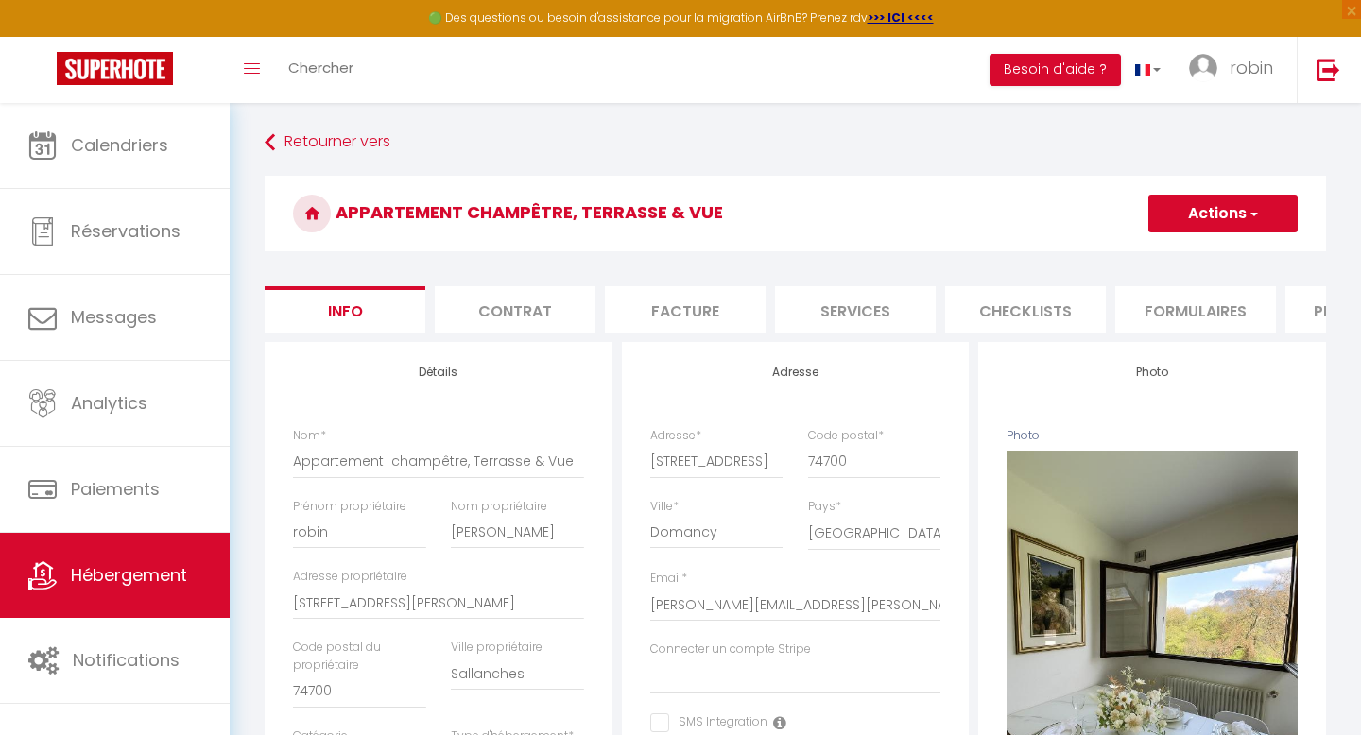
select select
checkbox input "false"
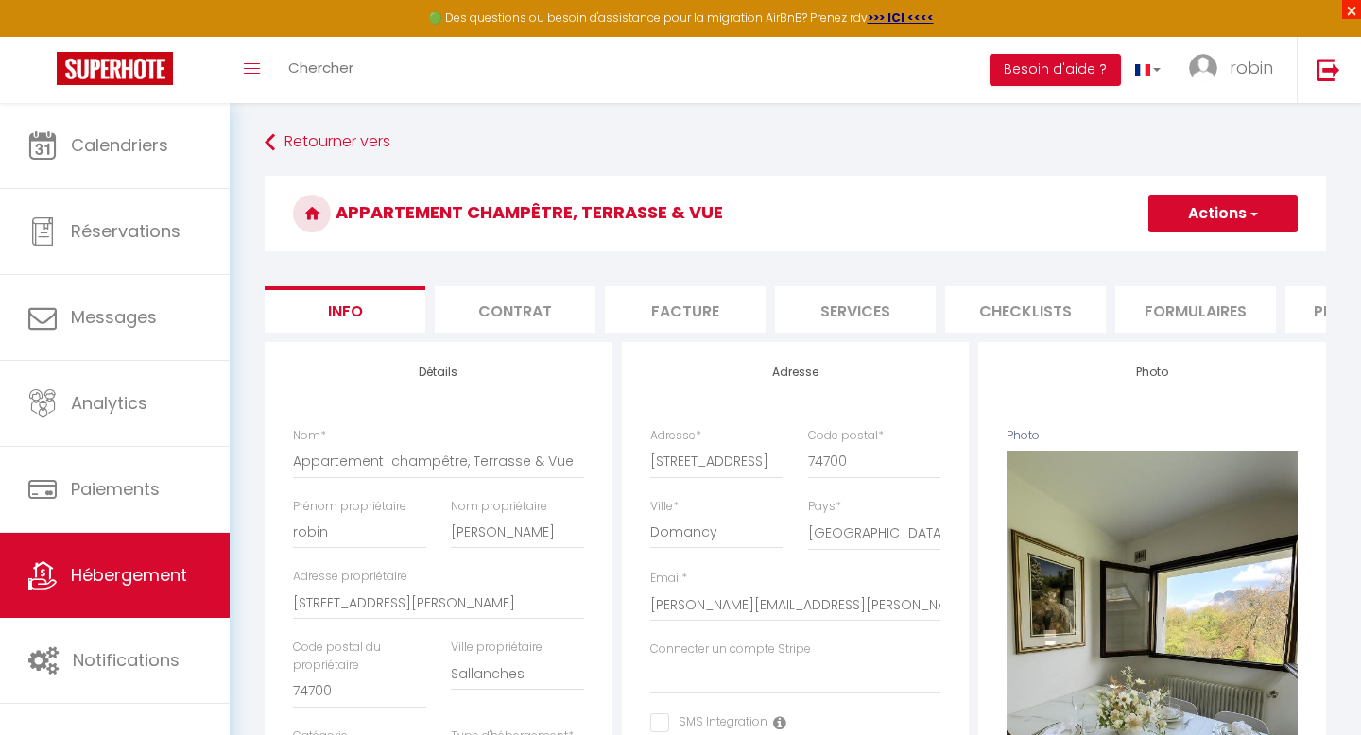
click at [1350, 8] on span "×" at bounding box center [1351, 9] width 19 height 19
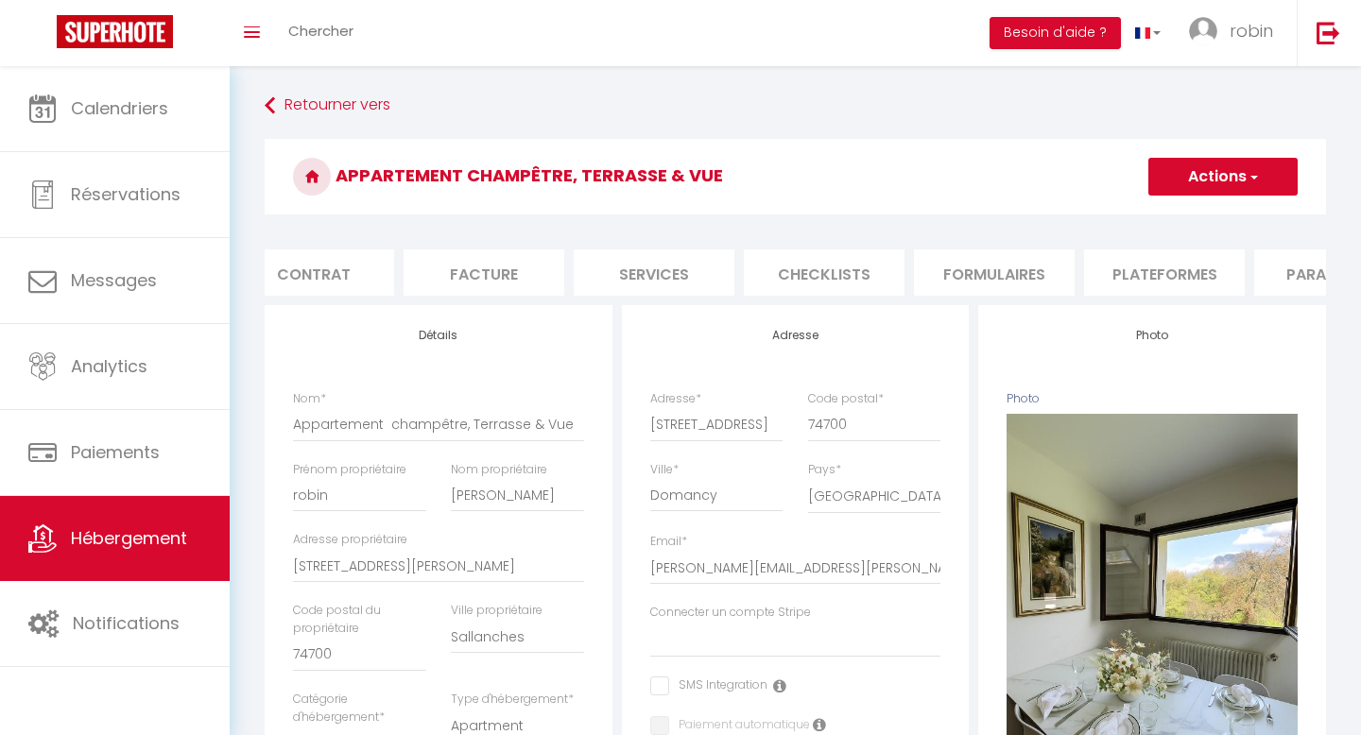
scroll to position [0, 287]
click at [1059, 276] on li "Plateformes" at bounding box center [1078, 272] width 161 height 46
select select
